Goal: Task Accomplishment & Management: Use online tool/utility

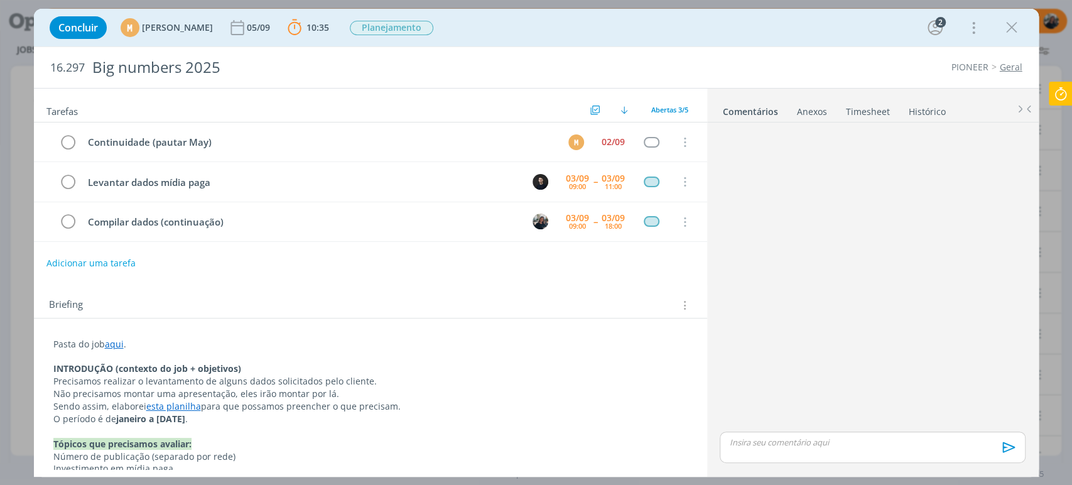
click at [1067, 92] on icon at bounding box center [1061, 94] width 23 height 24
click at [1056, 98] on icon at bounding box center [1061, 94] width 23 height 24
click at [1052, 95] on icon at bounding box center [1061, 94] width 23 height 24
click at [1060, 91] on icon at bounding box center [1061, 94] width 23 height 24
click at [1065, 92] on icon at bounding box center [1061, 94] width 23 height 24
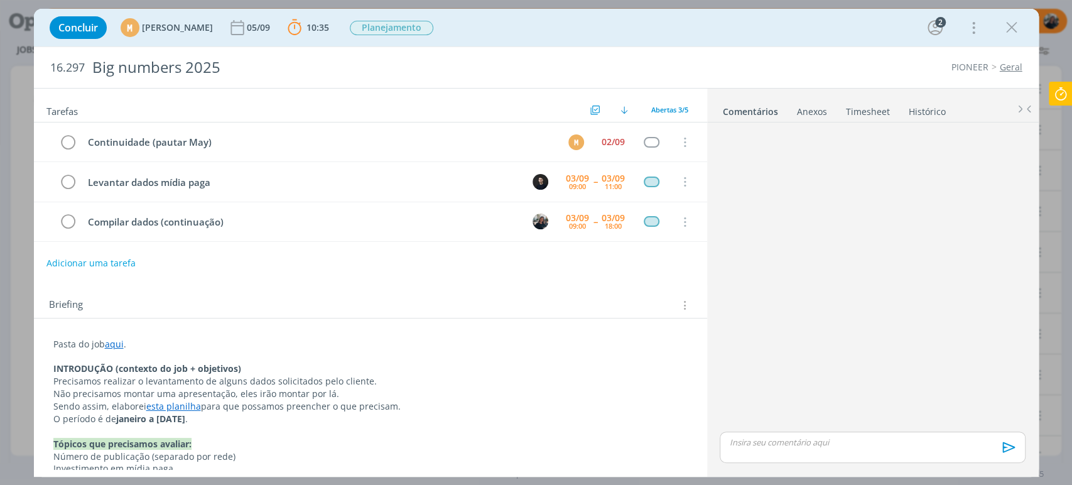
click at [1060, 94] on icon at bounding box center [1061, 94] width 23 height 24
click at [1060, 95] on icon at bounding box center [1061, 94] width 23 height 24
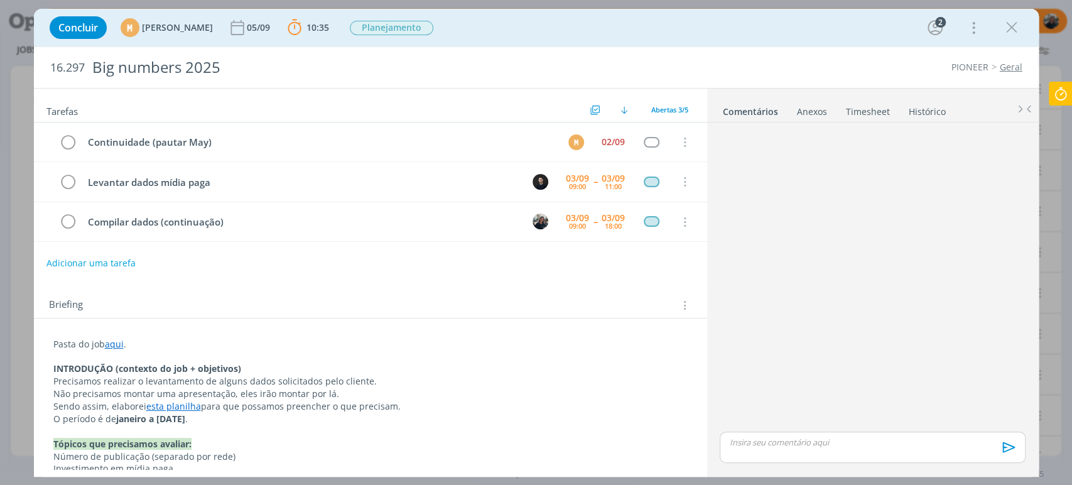
click at [1061, 95] on icon at bounding box center [1061, 94] width 23 height 24
click at [1056, 93] on icon at bounding box center [1061, 94] width 23 height 24
click at [1056, 94] on icon at bounding box center [1061, 94] width 23 height 24
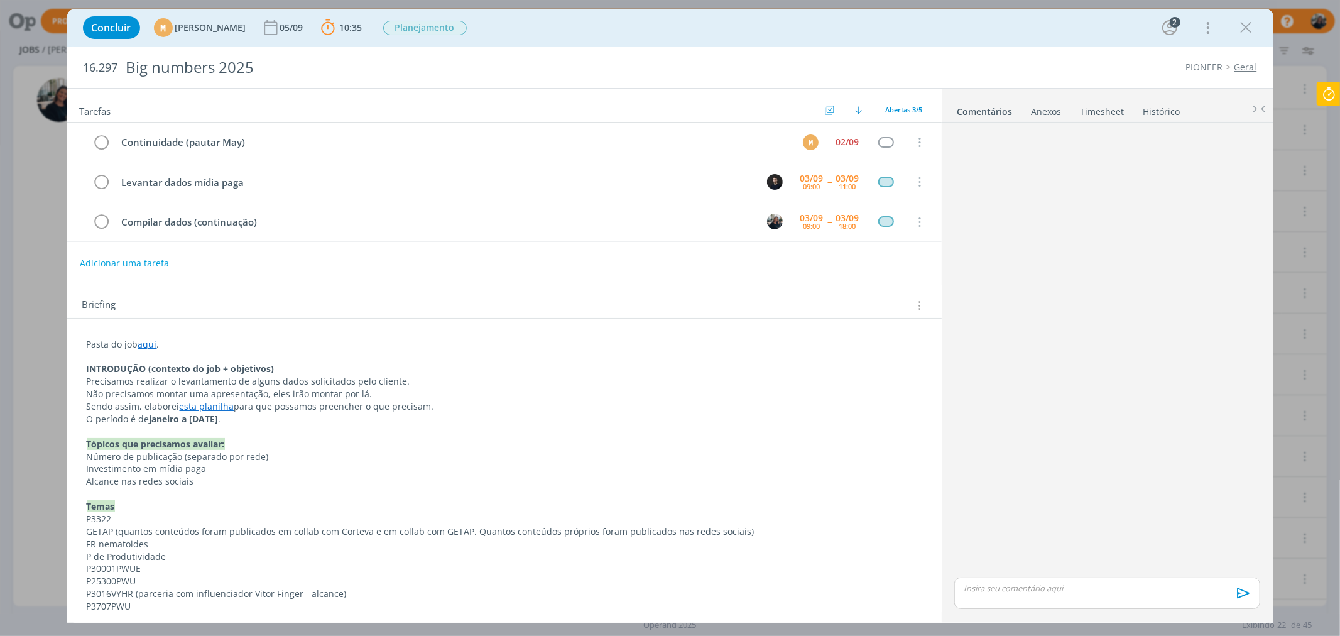
drag, startPoint x: 1338, startPoint y: 77, endPoint x: 1333, endPoint y: 86, distance: 9.8
click at [1072, 82] on div "Projetos Jobs Produção Mídia Notificações Central de Ajuda Área de Membros Impl…" at bounding box center [670, 318] width 1340 height 636
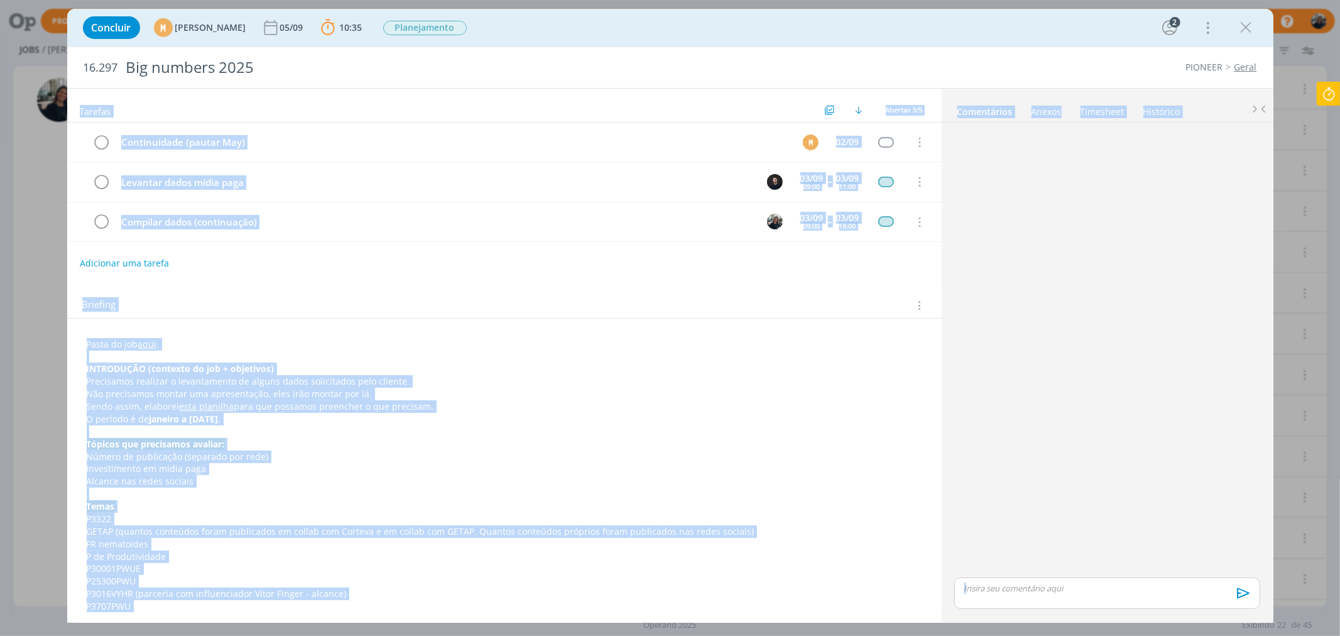
click at [1072, 89] on icon at bounding box center [1328, 94] width 23 height 24
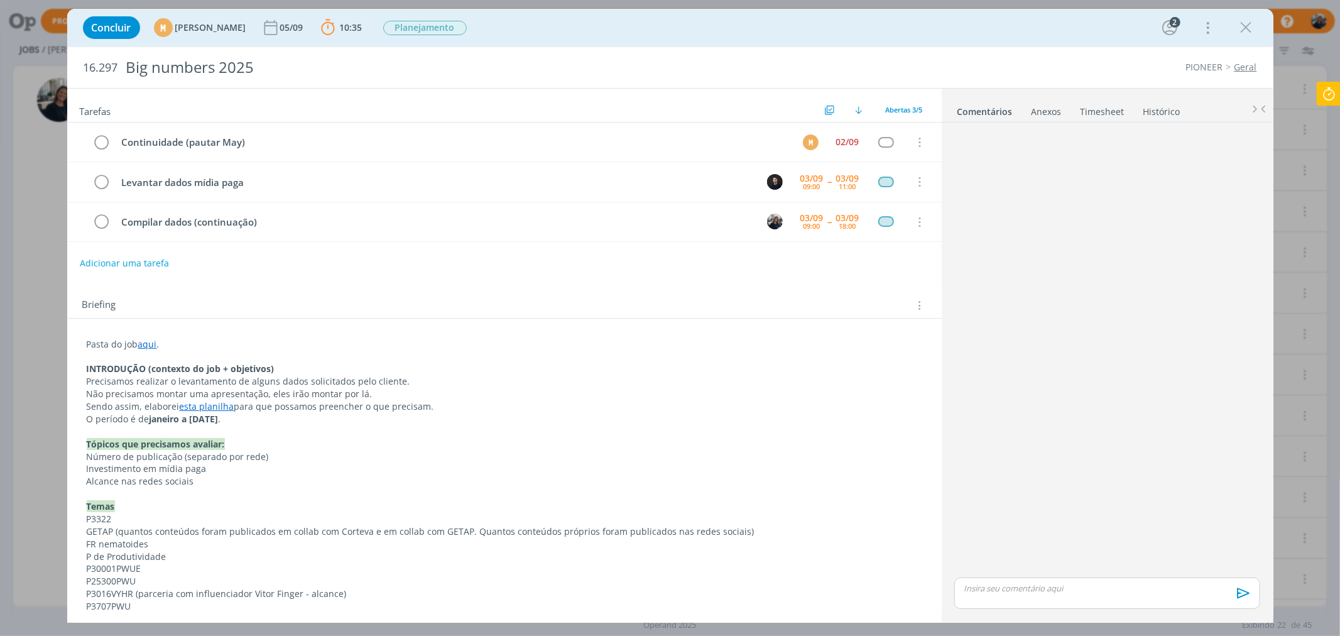
click at [1072, 99] on icon at bounding box center [1328, 94] width 23 height 24
click at [1072, 97] on icon at bounding box center [1328, 94] width 23 height 24
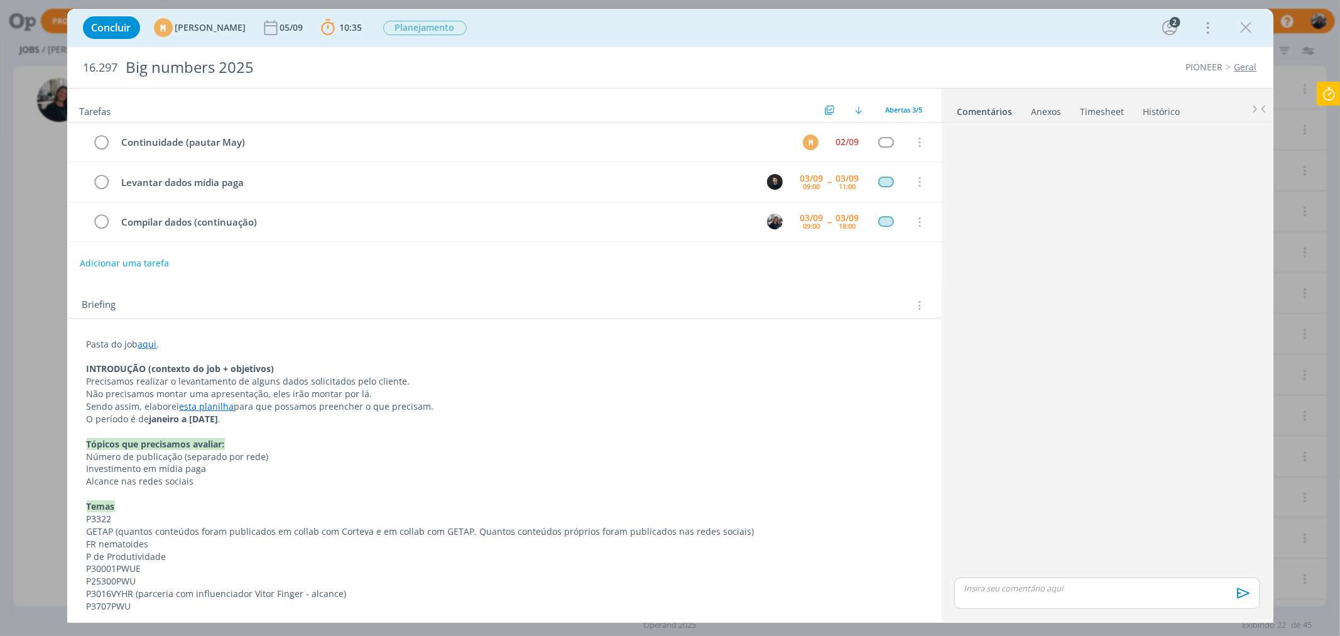
click at [1072, 97] on icon at bounding box center [1328, 94] width 23 height 24
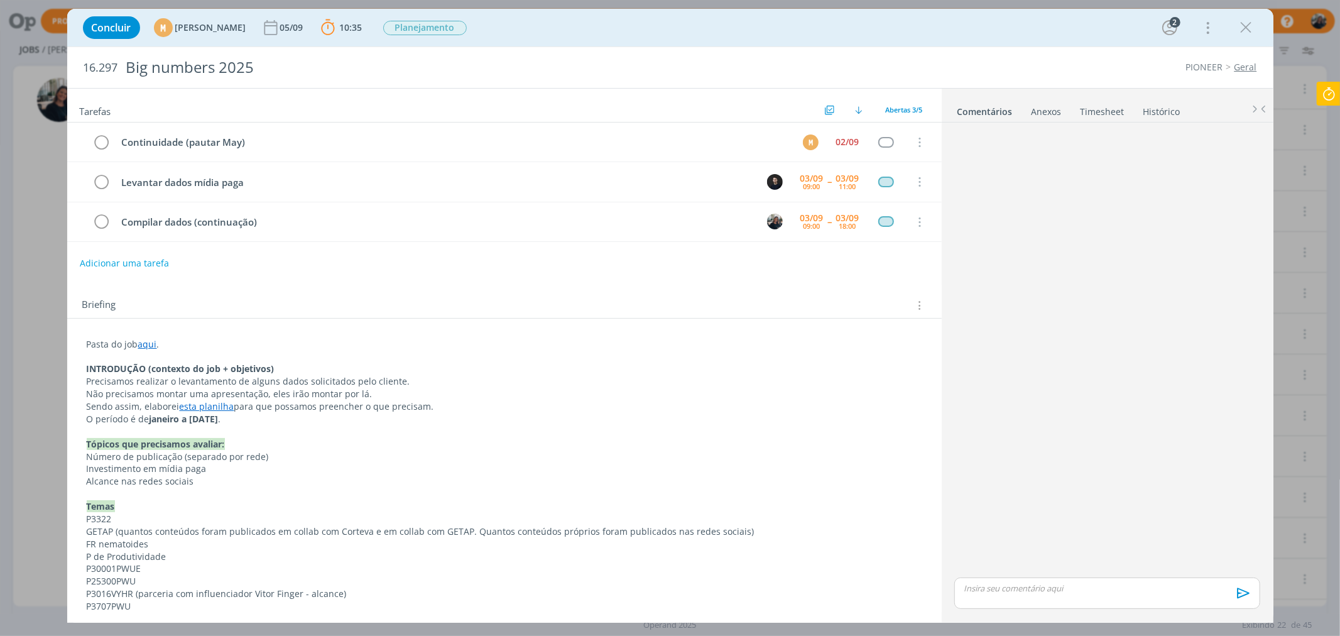
click at [1072, 99] on icon at bounding box center [1328, 94] width 23 height 24
click at [1072, 90] on icon at bounding box center [1328, 94] width 23 height 24
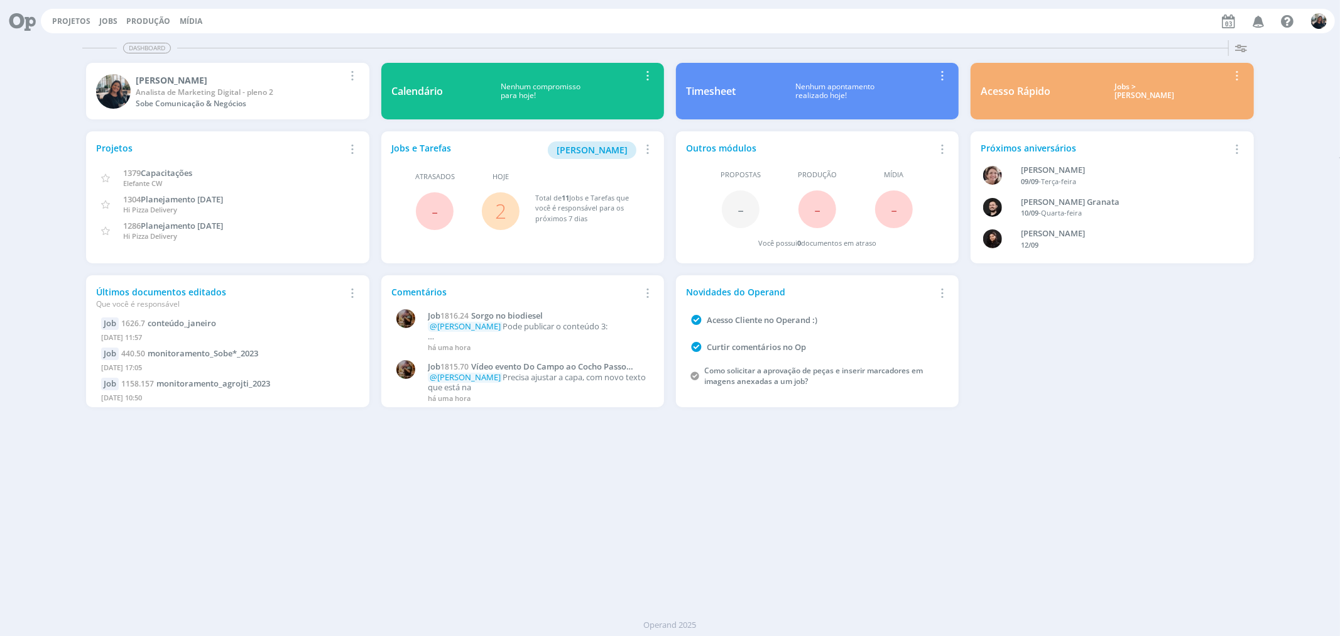
click at [1134, 90] on div "Jobs > Minha pauta" at bounding box center [1144, 91] width 169 height 18
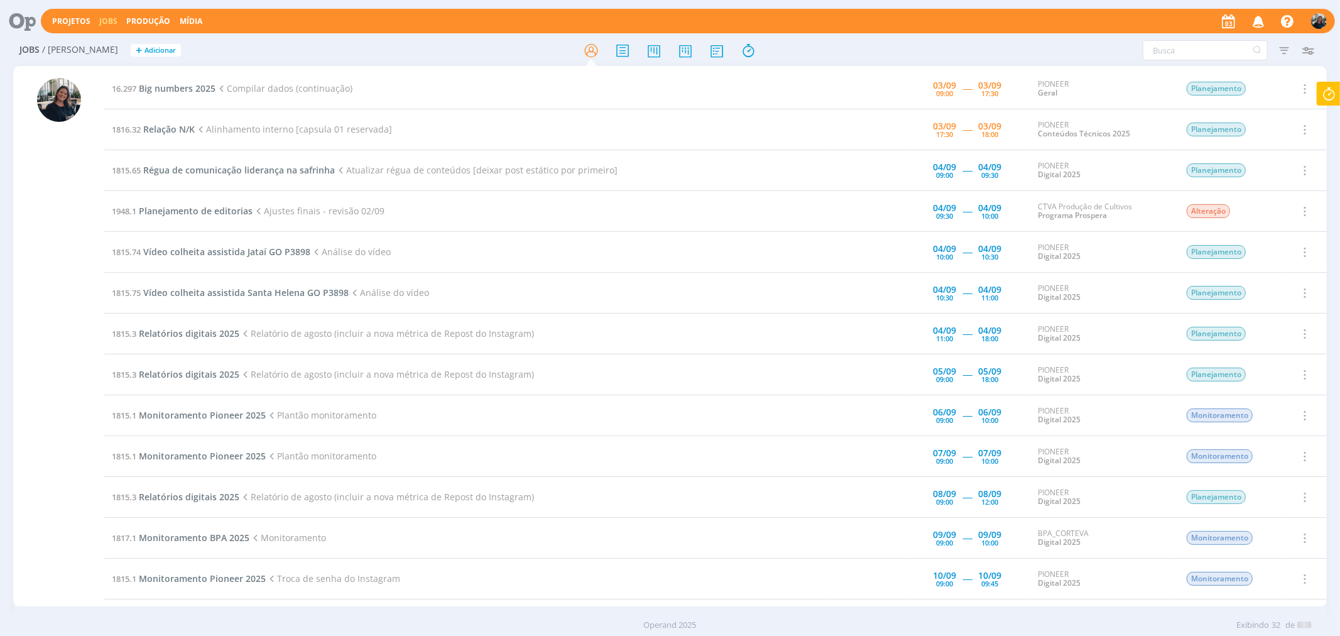
click at [1336, 94] on icon at bounding box center [1328, 94] width 23 height 24
click at [1316, 102] on span "Parar" at bounding box center [1312, 101] width 23 height 12
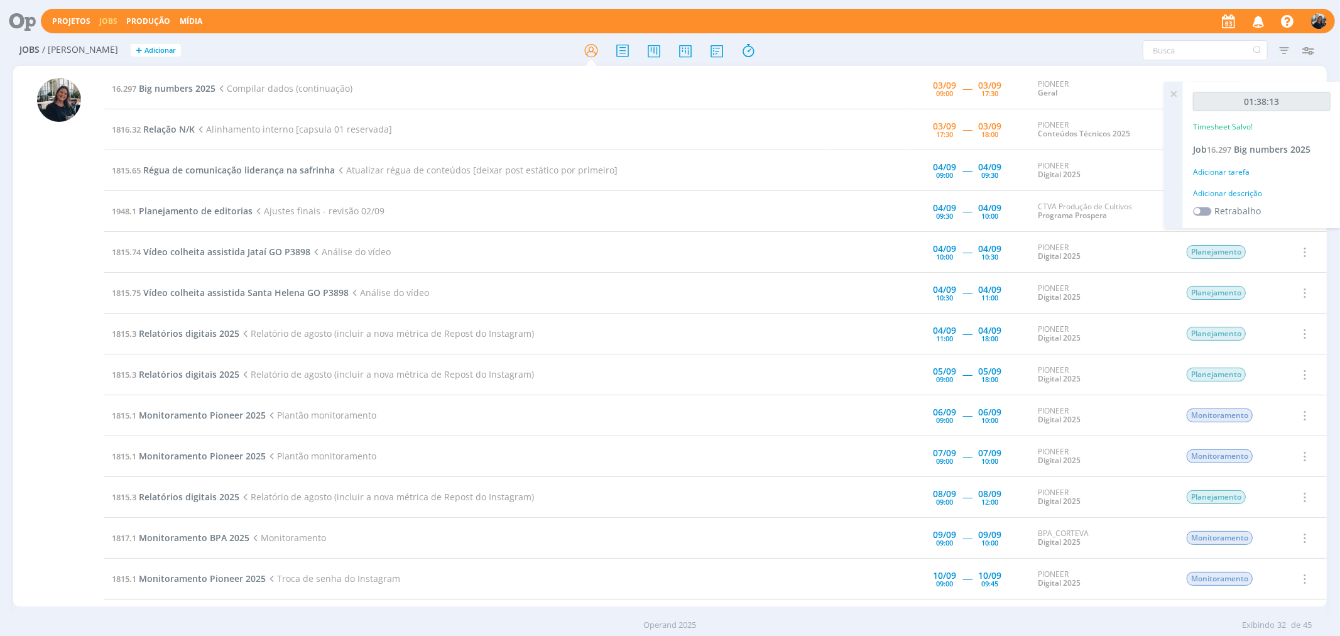
type input "01:39:00"
click at [1237, 193] on div "Adicionar descrição" at bounding box center [1262, 193] width 138 height 11
click at [1238, 195] on textarea at bounding box center [1261, 213] width 131 height 45
type textarea "Coleta de dados"
click at [1315, 298] on span "Salvar" at bounding box center [1309, 295] width 26 height 12
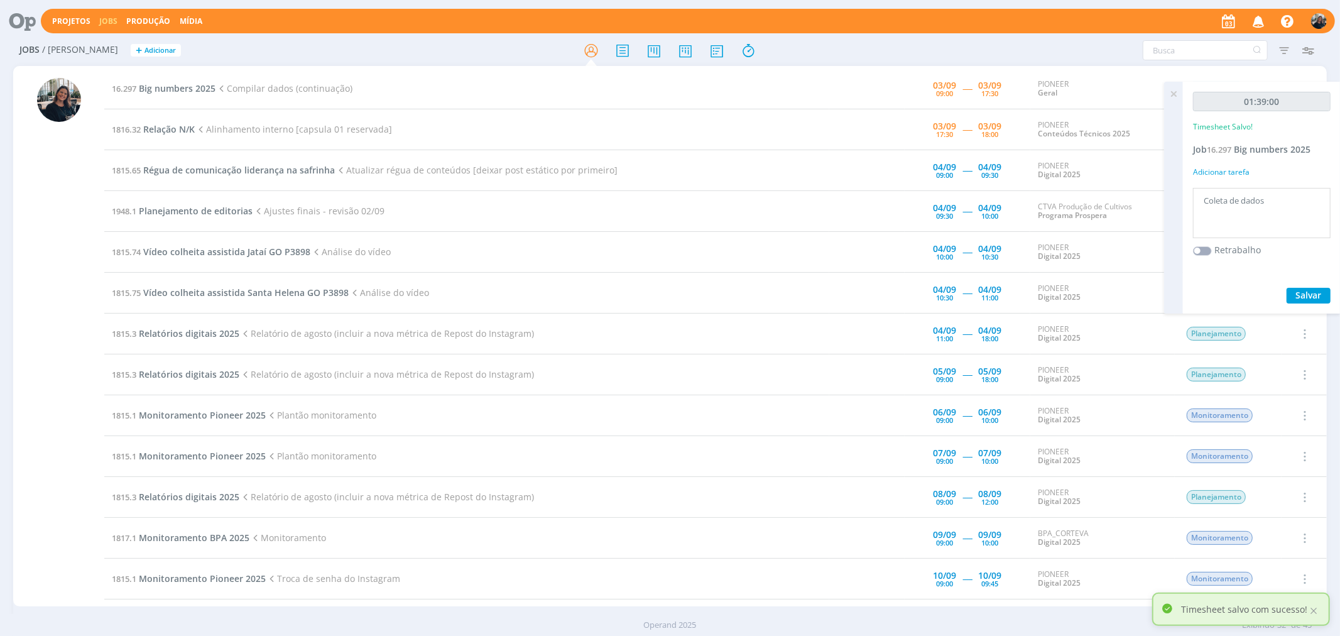
click at [1170, 95] on icon at bounding box center [1173, 94] width 23 height 24
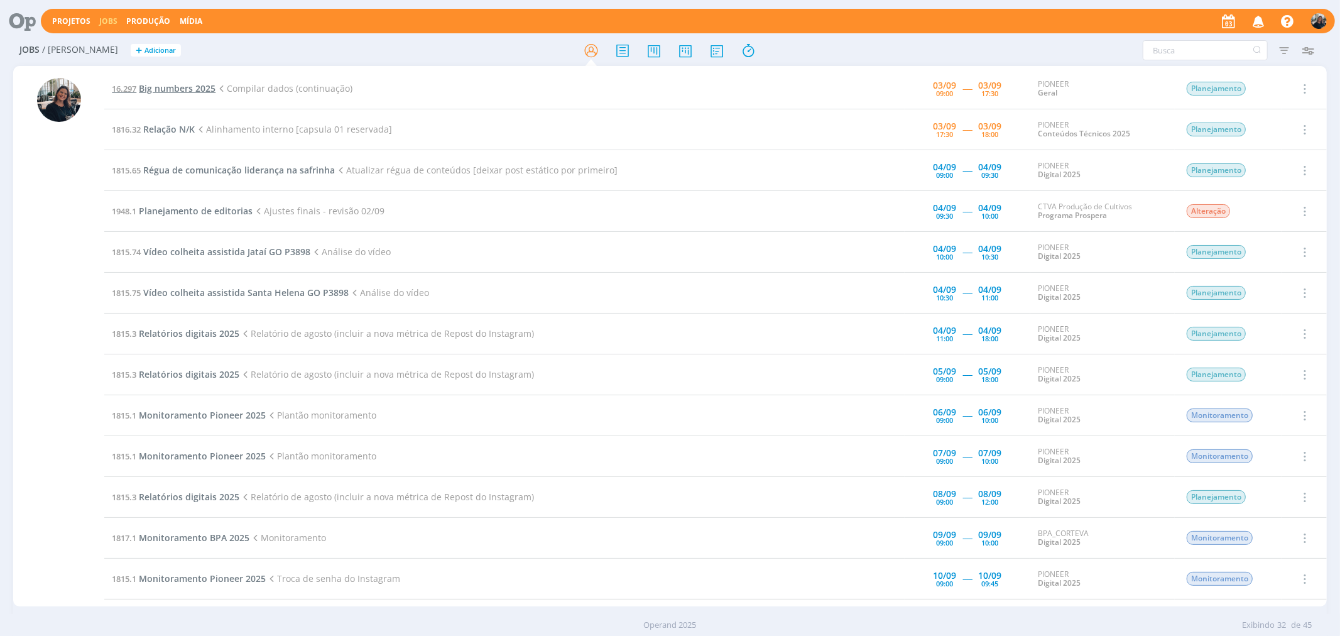
click at [160, 90] on span "Big numbers 2025" at bounding box center [177, 88] width 77 height 12
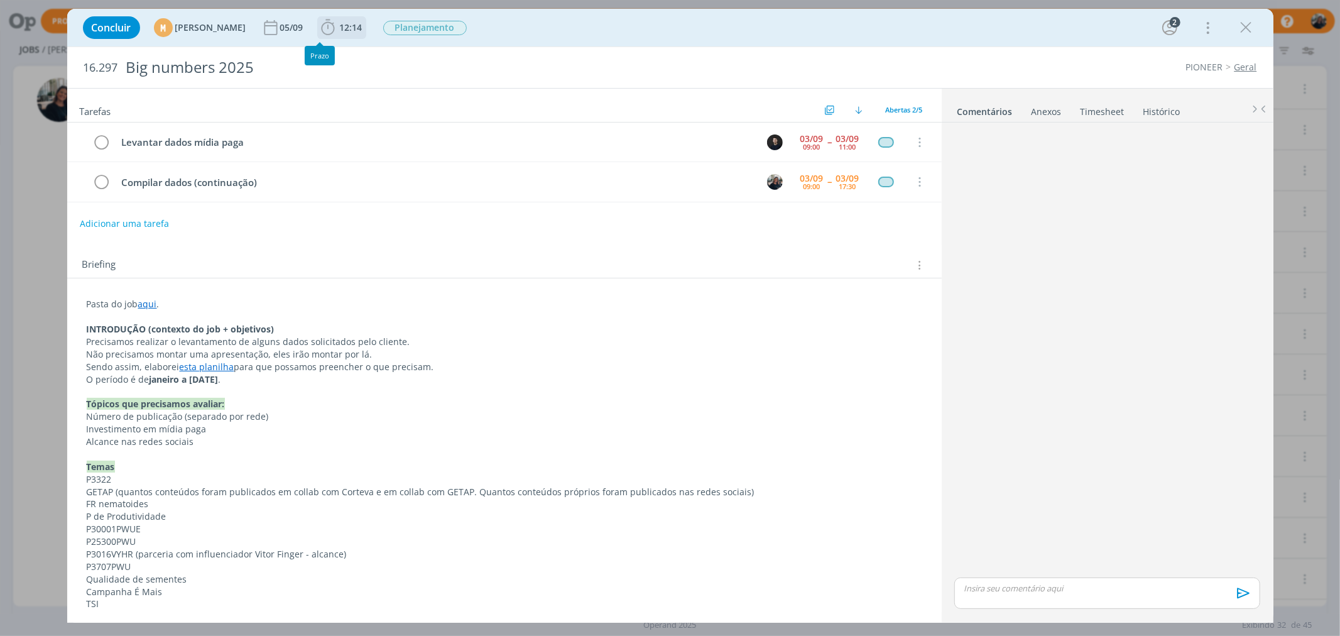
click at [337, 21] on icon "dialog" at bounding box center [327, 27] width 19 height 19
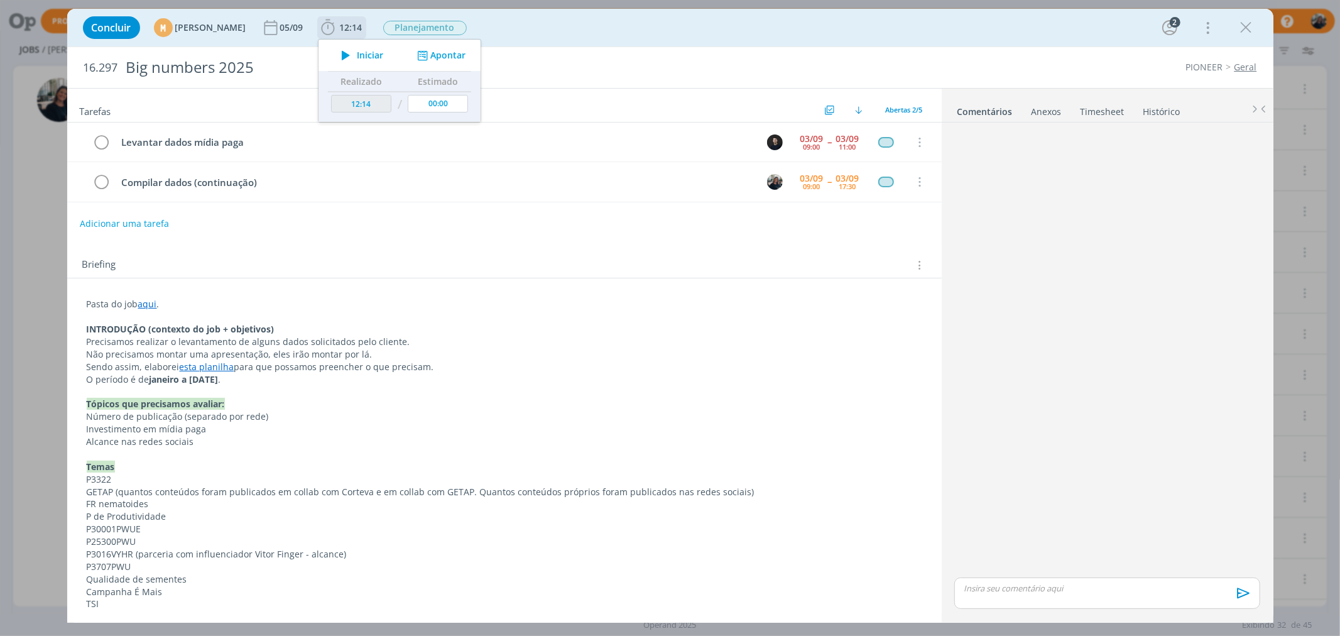
click at [384, 48] on button "Iniciar" at bounding box center [359, 55] width 50 height 18
